Goal: Use online tool/utility: Utilize a website feature to perform a specific function

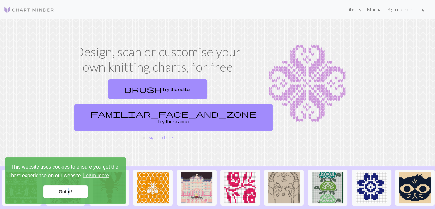
click at [68, 191] on link "Got it!" at bounding box center [65, 191] width 44 height 13
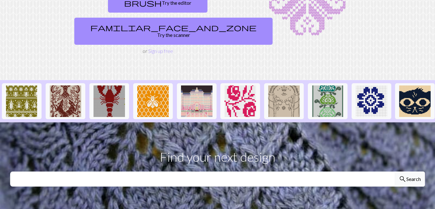
scroll to position [86, 0]
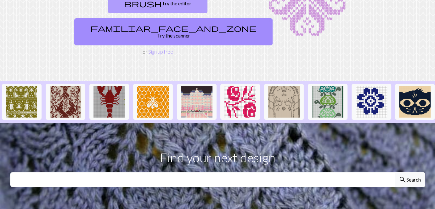
click at [157, 13] on link "brush Try the editor" at bounding box center [157, 4] width 99 height 20
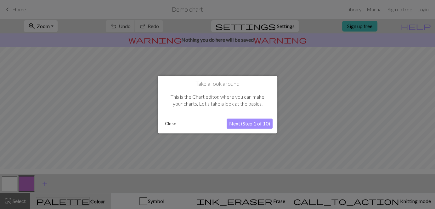
click at [250, 123] on button "Next (Step 1 of 10)" at bounding box center [250, 123] width 46 height 10
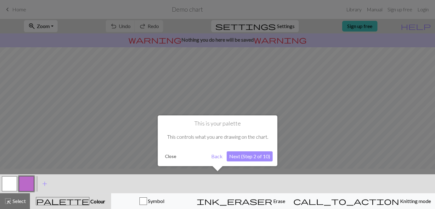
scroll to position [3, 0]
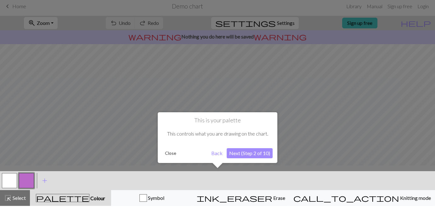
click at [249, 152] on button "Next (Step 2 of 10)" at bounding box center [250, 153] width 46 height 10
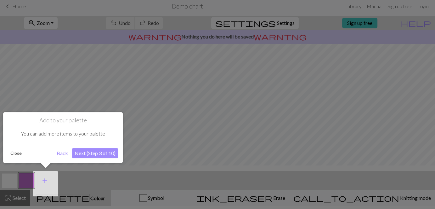
click at [90, 150] on button "Next (Step 3 of 10)" at bounding box center [95, 153] width 46 height 10
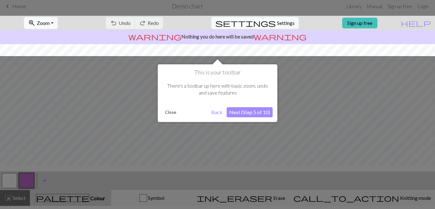
click at [246, 115] on button "Next (Step 5 of 10)" at bounding box center [250, 112] width 46 height 10
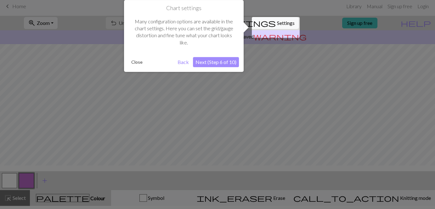
scroll to position [0, 0]
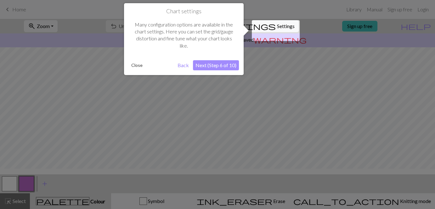
click at [222, 65] on button "Next (Step 6 of 10)" at bounding box center [216, 65] width 46 height 10
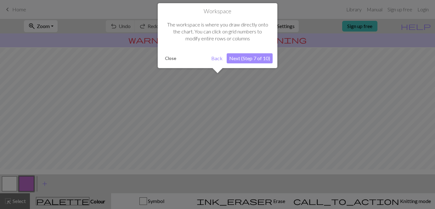
scroll to position [47, 0]
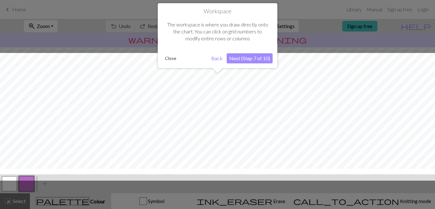
click at [247, 56] on button "Next (Step 7 of 10)" at bounding box center [250, 58] width 46 height 10
